Goal: Connect with others: Connect with other users

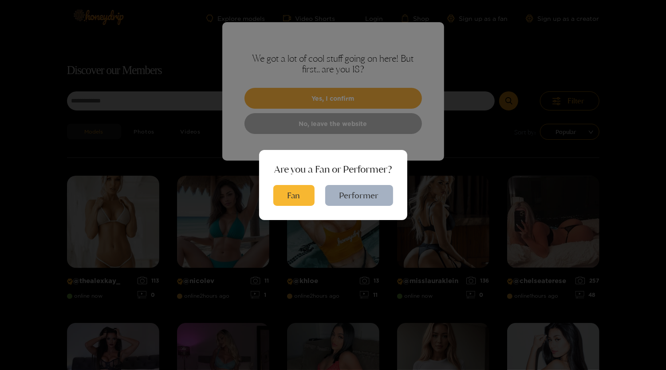
scroll to position [57, 0]
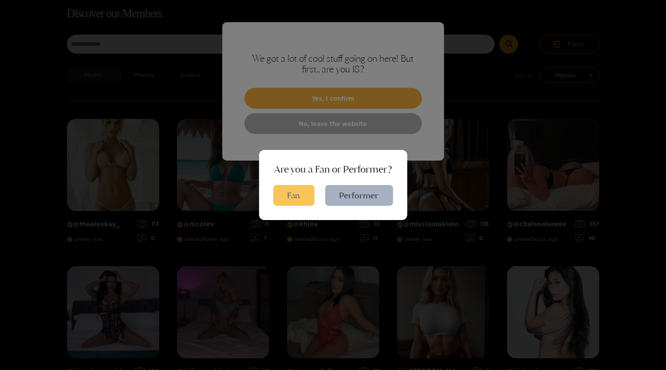
click at [299, 191] on button "Fan" at bounding box center [293, 195] width 41 height 21
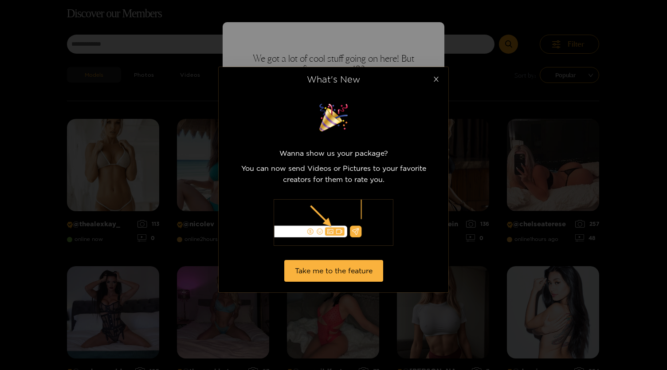
click at [436, 80] on icon "close" at bounding box center [436, 79] width 5 height 5
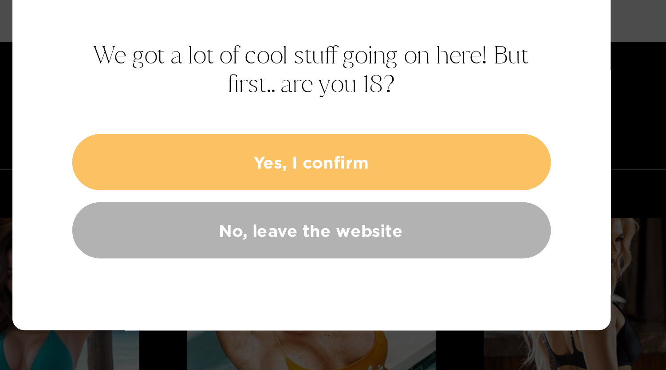
click at [345, 94] on button "Yes, I confirm" at bounding box center [332, 98] width 177 height 21
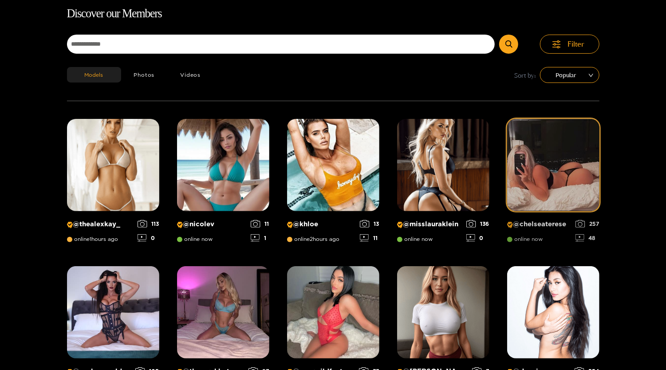
click at [542, 226] on p "@ chelseaterese" at bounding box center [539, 224] width 64 height 8
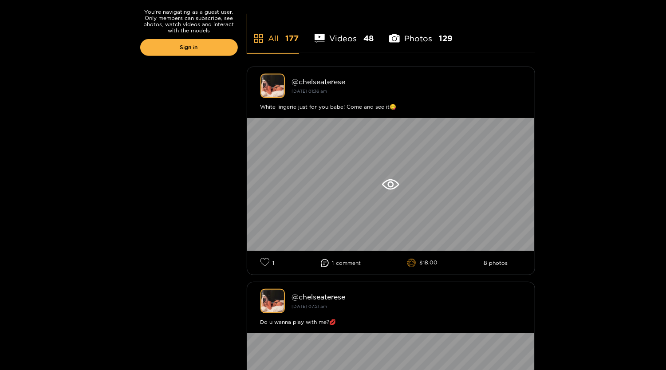
scroll to position [212, 0]
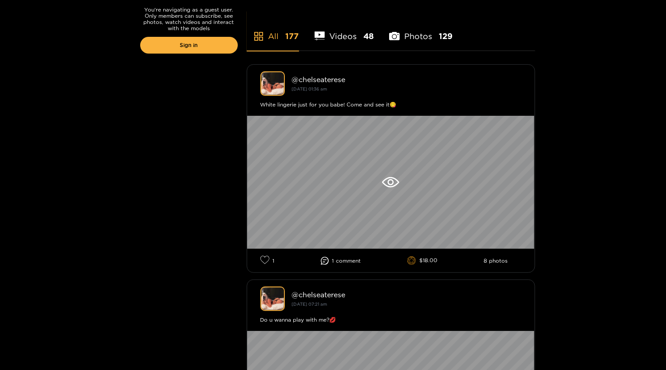
click at [336, 39] on li "Videos 48" at bounding box center [344, 31] width 59 height 40
